Goal: Check status

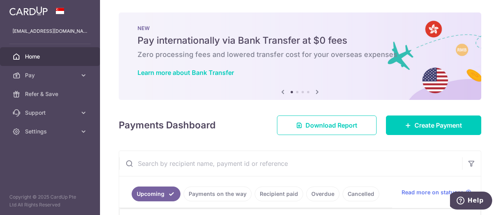
scroll to position [115, 0]
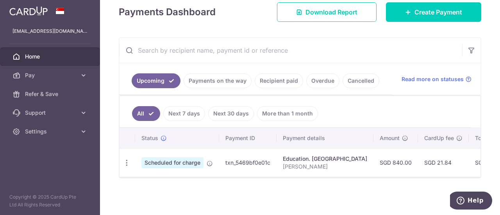
click at [199, 80] on link "Payments on the way" at bounding box center [218, 80] width 68 height 15
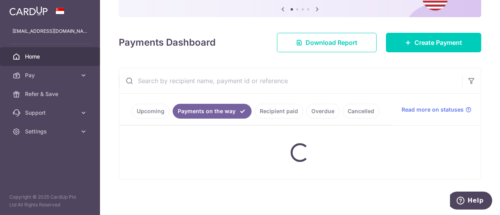
scroll to position [82, 0]
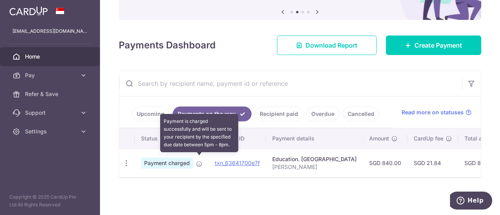
click at [196, 161] on icon at bounding box center [199, 164] width 6 height 6
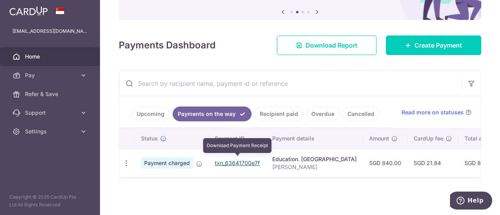
click at [231, 160] on link "txn_63641700e7f" at bounding box center [237, 163] width 45 height 7
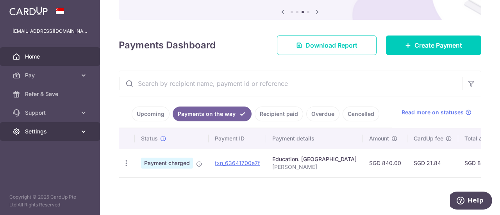
click at [34, 136] on link "Settings" at bounding box center [50, 131] width 100 height 19
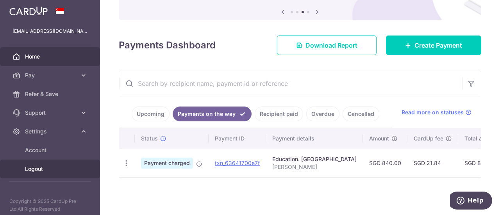
click at [42, 168] on span "Logout" at bounding box center [51, 169] width 52 height 8
